Goal: Task Accomplishment & Management: Manage account settings

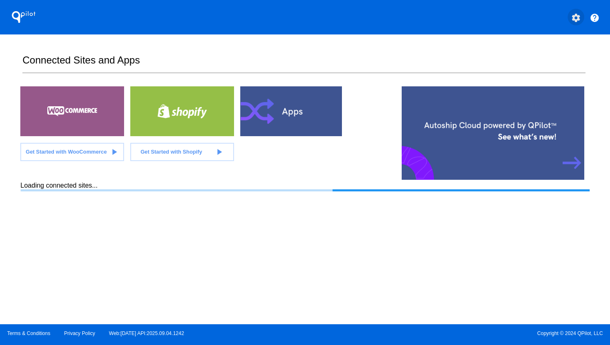
click at [578, 21] on mat-icon "settings" at bounding box center [576, 18] width 10 height 10
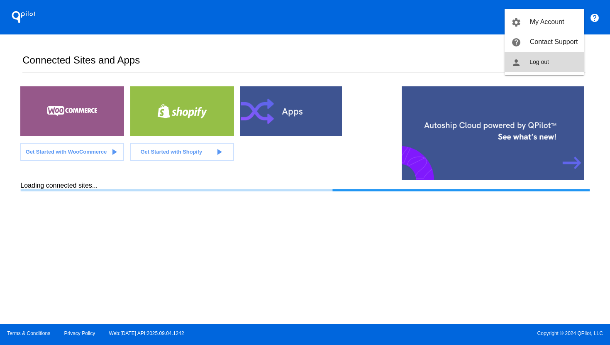
click at [552, 68] on button "person Log out" at bounding box center [545, 62] width 80 height 20
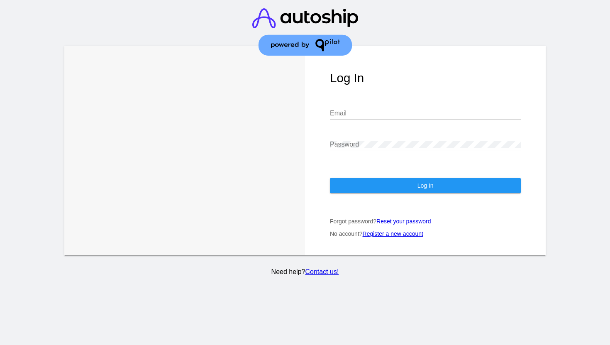
click at [444, 112] on input "Email" at bounding box center [425, 113] width 191 height 7
type input "[EMAIL_ADDRESS][DOMAIN_NAME]"
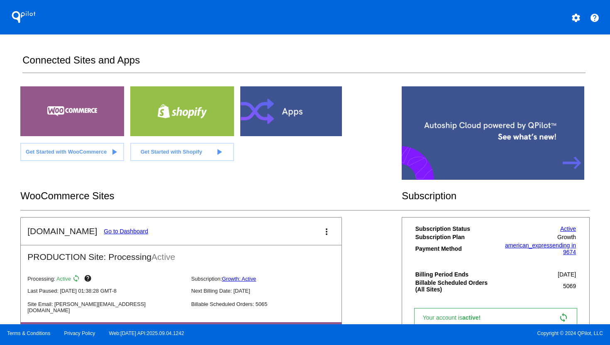
click at [123, 232] on link "Go to Dashboard" at bounding box center [126, 231] width 44 height 7
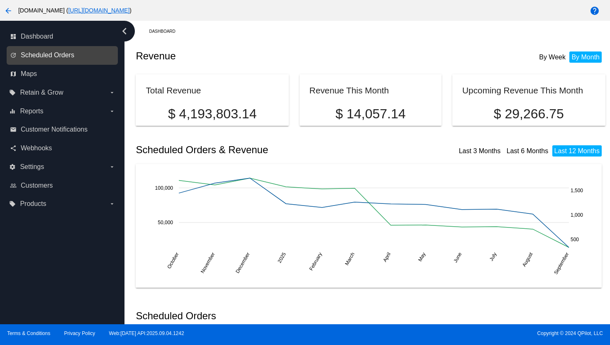
click at [53, 53] on span "Scheduled Orders" at bounding box center [48, 54] width 54 height 7
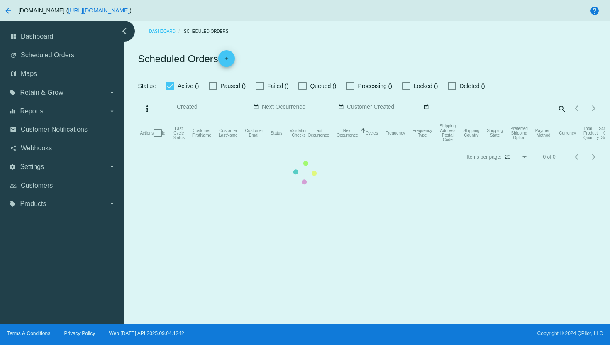
checkbox input "true"
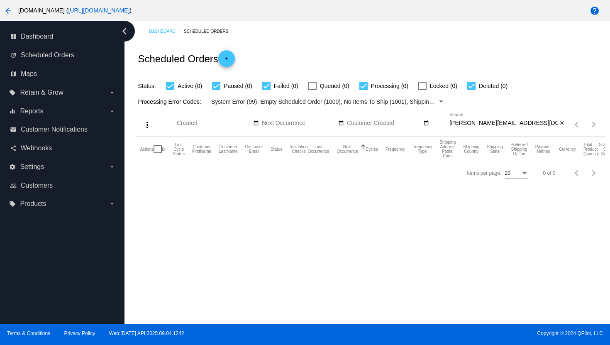
click at [472, 122] on input "[PERSON_NAME][EMAIL_ADDRESS][DOMAIN_NAME]" at bounding box center [503, 123] width 108 height 7
paste input "[EMAIL_ADDRESS][DOMAIN_NAME]"
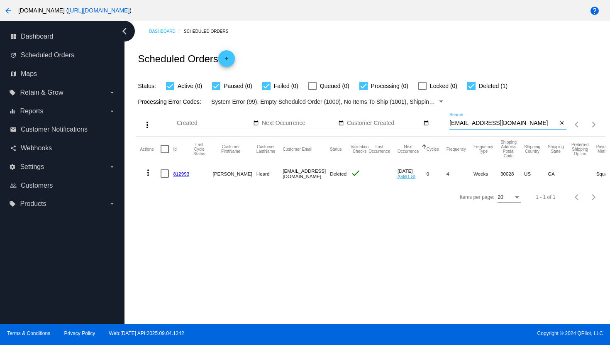
click at [149, 175] on mat-icon "more_vert" at bounding box center [148, 173] width 10 height 10
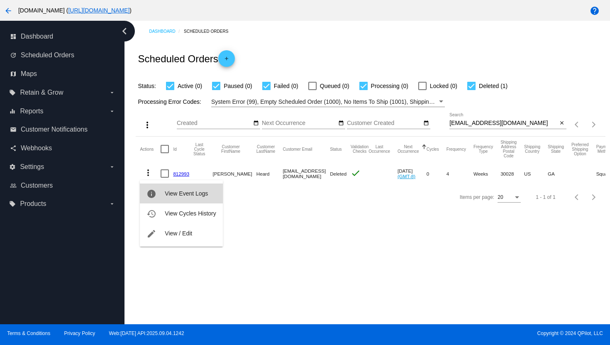
click at [168, 195] on span "View Event Logs" at bounding box center [186, 193] width 43 height 7
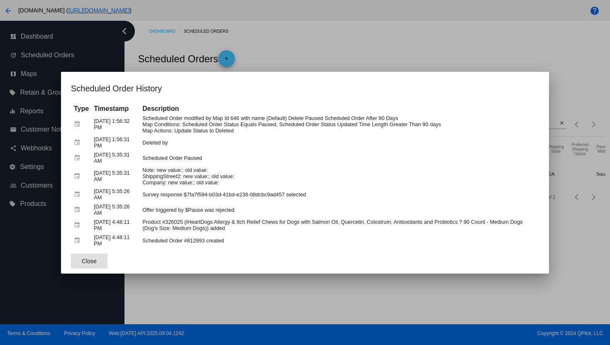
click at [304, 48] on div at bounding box center [305, 172] width 610 height 345
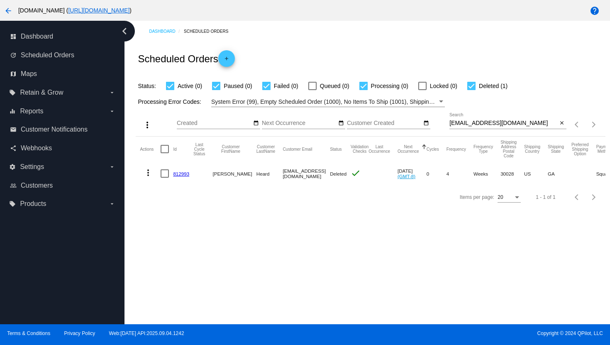
click at [148, 177] on mat-icon "more_vert" at bounding box center [148, 173] width 10 height 10
click at [171, 190] on span "View Event Logs" at bounding box center [186, 193] width 43 height 7
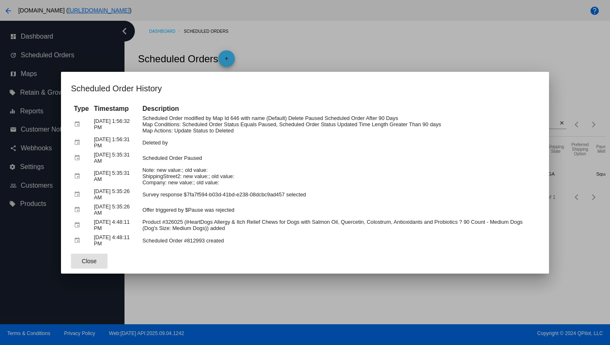
click at [309, 39] on div at bounding box center [305, 172] width 610 height 345
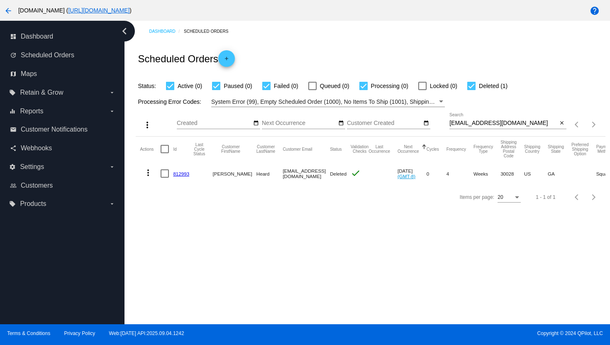
click at [481, 123] on input "[EMAIL_ADDRESS][DOMAIN_NAME]" at bounding box center [503, 123] width 108 height 7
paste input "[EMAIL_ADDRESS][DOMAIN_NAME]"
type input "[EMAIL_ADDRESS][DOMAIN_NAME]"
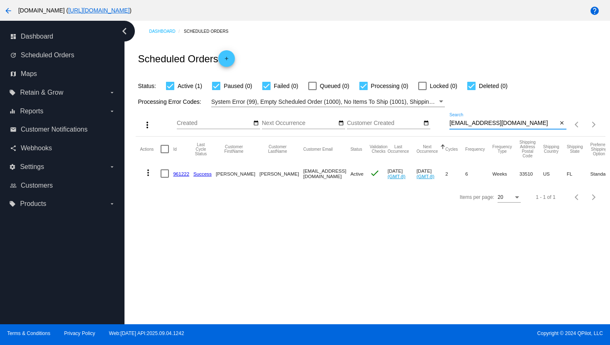
click at [144, 172] on mat-icon "more_vert" at bounding box center [148, 173] width 10 height 10
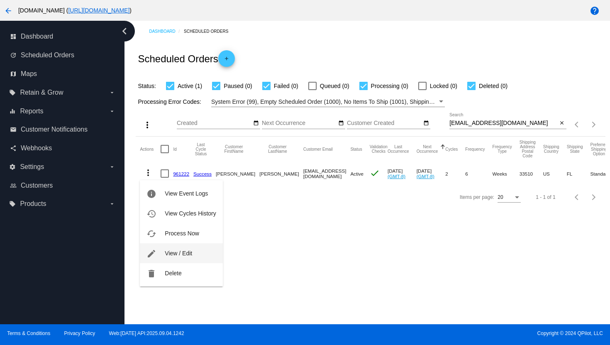
click at [161, 252] on button "edit View / Edit" at bounding box center [181, 253] width 83 height 20
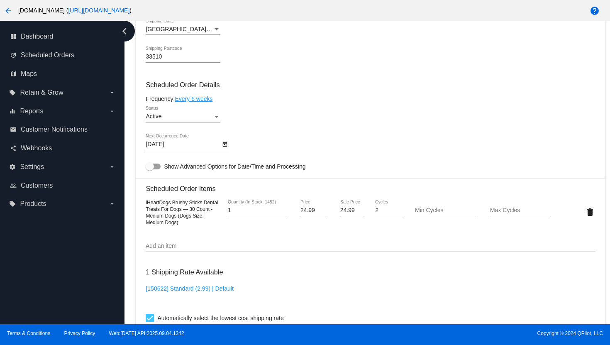
scroll to position [442, 0]
click at [190, 102] on link "Every 6 weeks" at bounding box center [194, 98] width 38 height 7
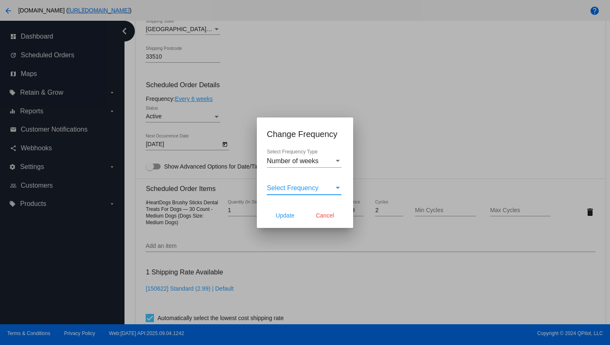
click at [300, 190] on span "Select Frequency" at bounding box center [293, 187] width 52 height 7
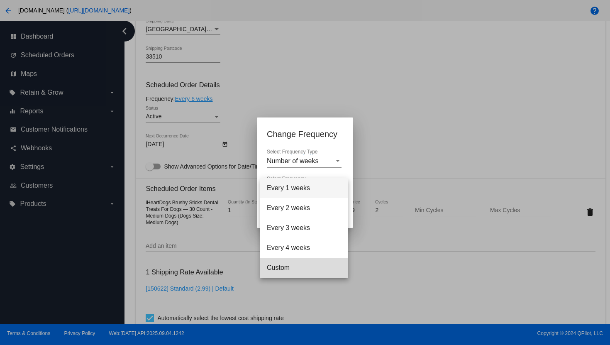
click at [304, 271] on span "Custom" at bounding box center [304, 268] width 75 height 20
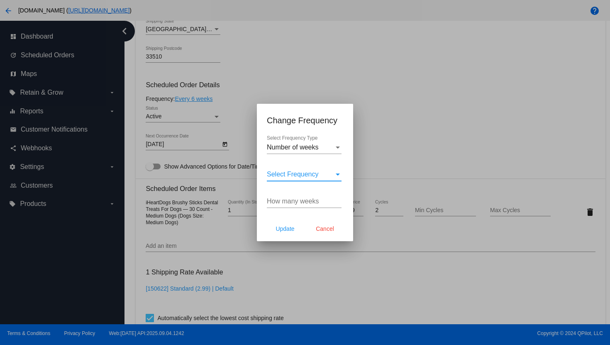
click at [291, 203] on input "How many weeks" at bounding box center [304, 201] width 75 height 7
type input "8"
click at [292, 226] on span "Update" at bounding box center [285, 228] width 19 height 7
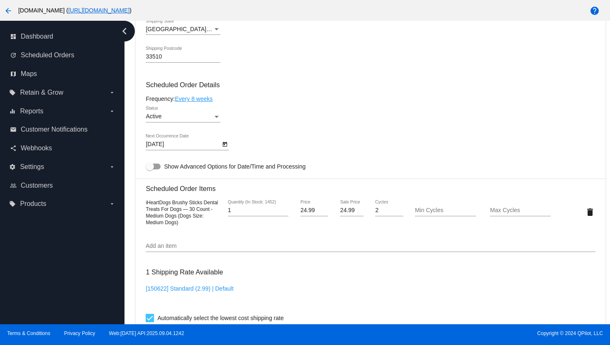
type input "[DATE]"
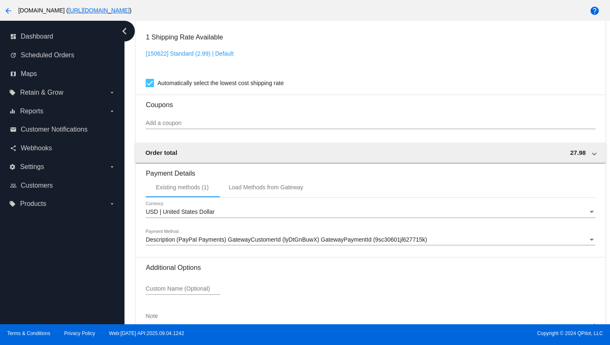
scroll to position [736, 0]
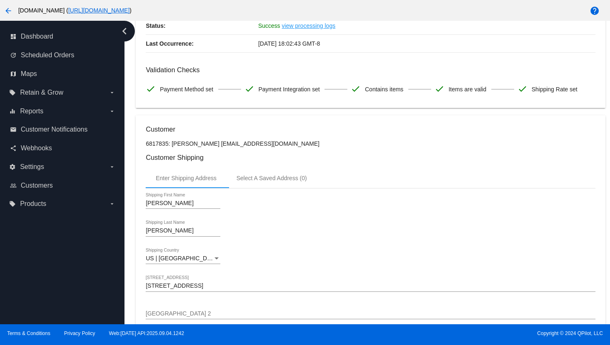
scroll to position [0, 0]
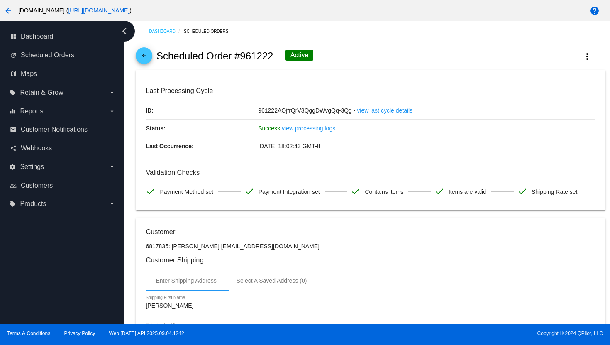
click at [144, 58] on mat-icon "arrow_back" at bounding box center [144, 58] width 10 height 10
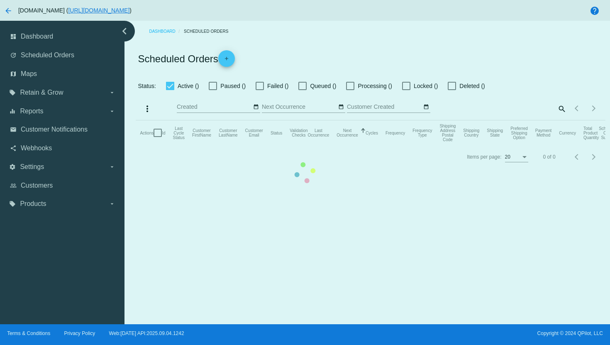
checkbox input "true"
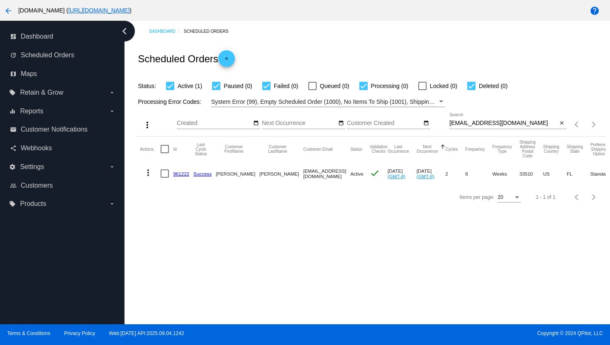
click at [474, 125] on input "[EMAIL_ADDRESS][DOMAIN_NAME]" at bounding box center [503, 123] width 108 height 7
paste input "kim03dogs@hot"
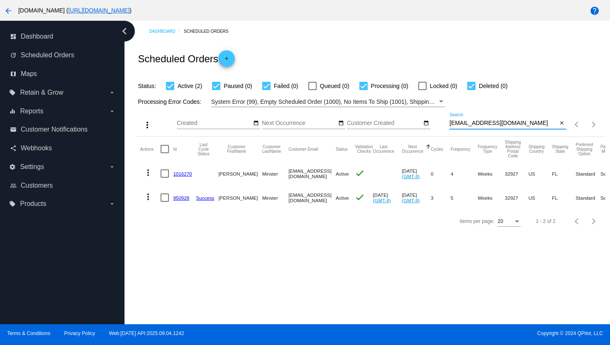
type input "[EMAIL_ADDRESS][DOMAIN_NAME]"
click at [147, 173] on mat-icon "more_vert" at bounding box center [148, 173] width 10 height 10
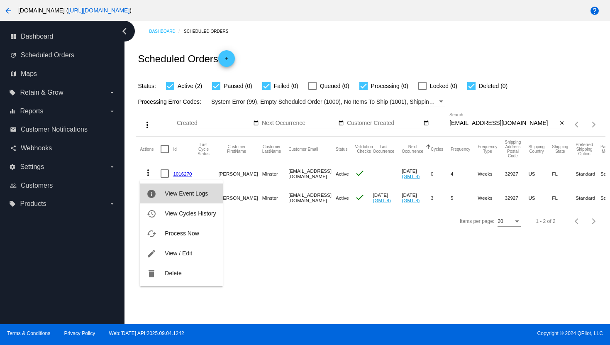
click at [159, 190] on button "info View Event Logs" at bounding box center [181, 193] width 83 height 20
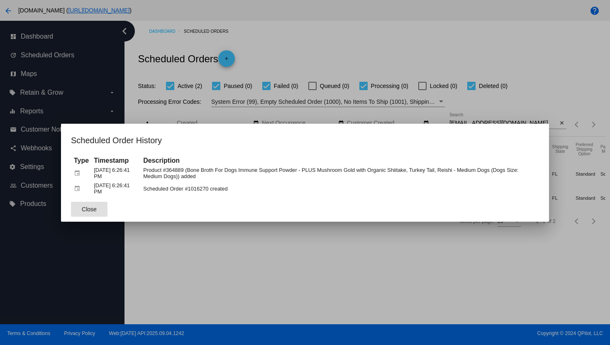
click at [213, 230] on div at bounding box center [305, 172] width 610 height 345
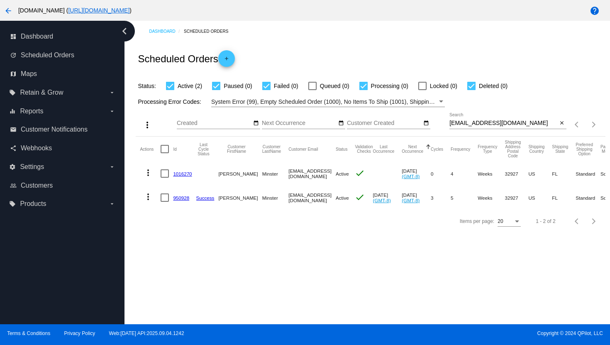
click at [185, 174] on link "1016270" at bounding box center [182, 173] width 19 height 5
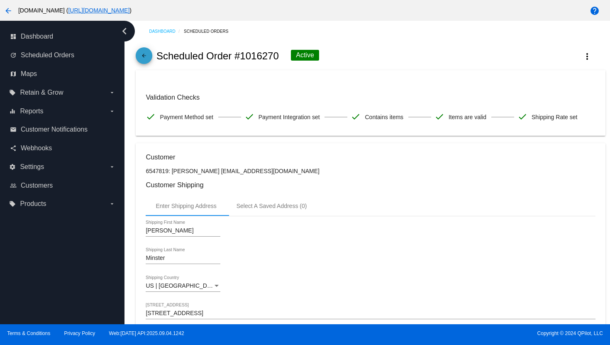
click at [146, 63] on mat-icon "arrow_back" at bounding box center [144, 58] width 10 height 10
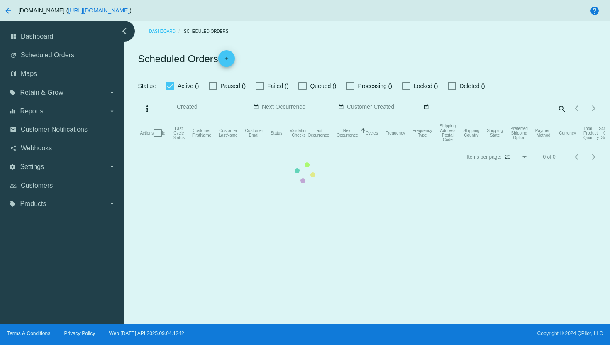
checkbox input "true"
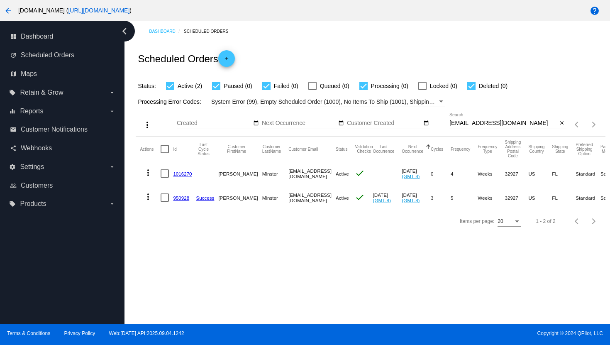
click at [146, 175] on mat-icon "more_vert" at bounding box center [148, 173] width 10 height 10
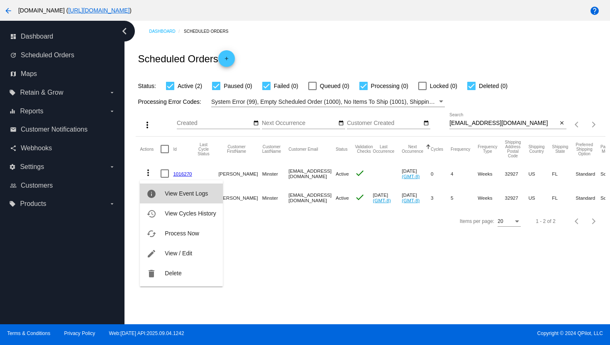
click at [163, 197] on button "info View Event Logs" at bounding box center [181, 193] width 83 height 20
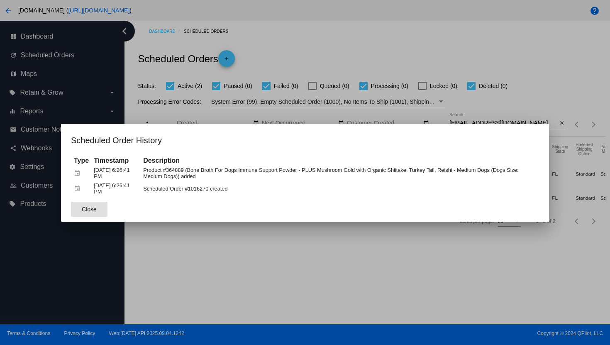
click at [163, 231] on div at bounding box center [305, 172] width 610 height 345
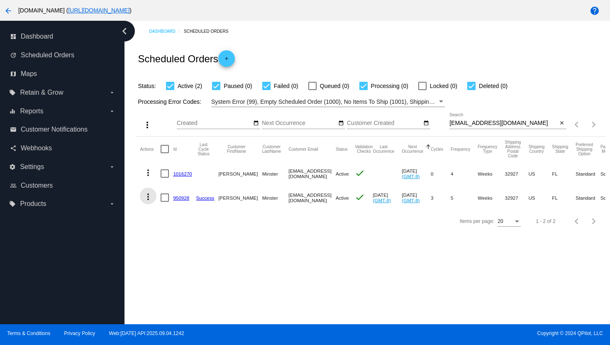
click at [147, 198] on mat-icon "more_vert" at bounding box center [148, 197] width 10 height 10
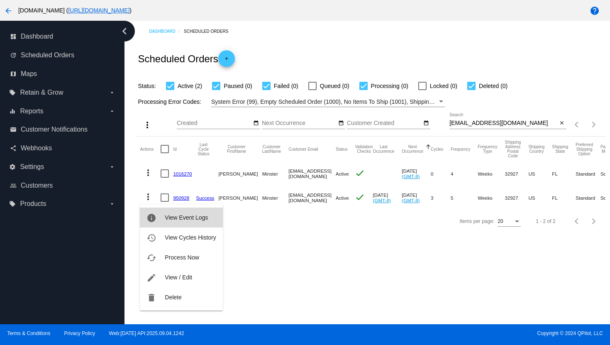
click at [161, 218] on button "info View Event Logs" at bounding box center [181, 218] width 83 height 20
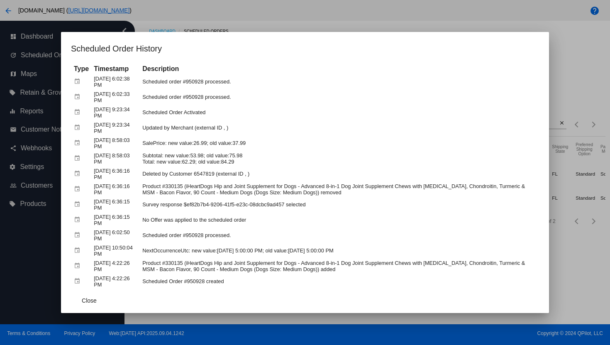
click at [286, 21] on div at bounding box center [305, 172] width 610 height 345
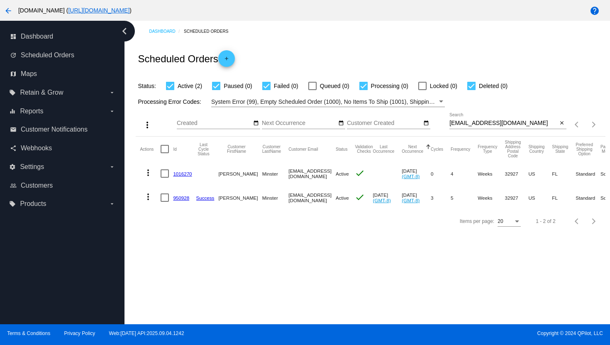
click at [149, 200] on mat-icon "more_vert" at bounding box center [148, 197] width 10 height 10
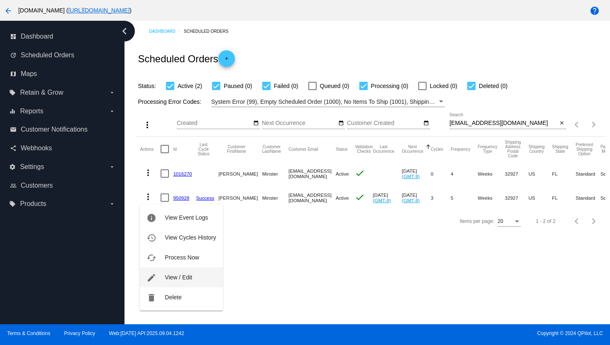
click at [173, 281] on button "edit View / Edit" at bounding box center [181, 277] width 83 height 20
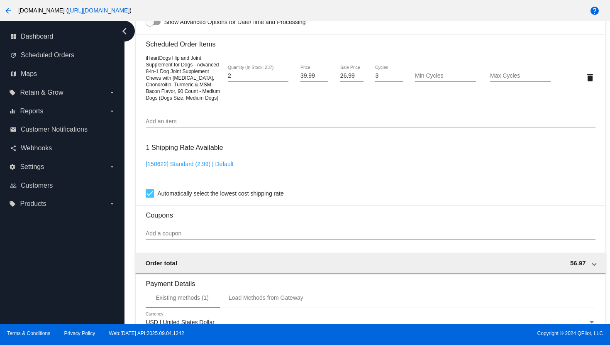
scroll to position [562, 0]
